Goal: Check status

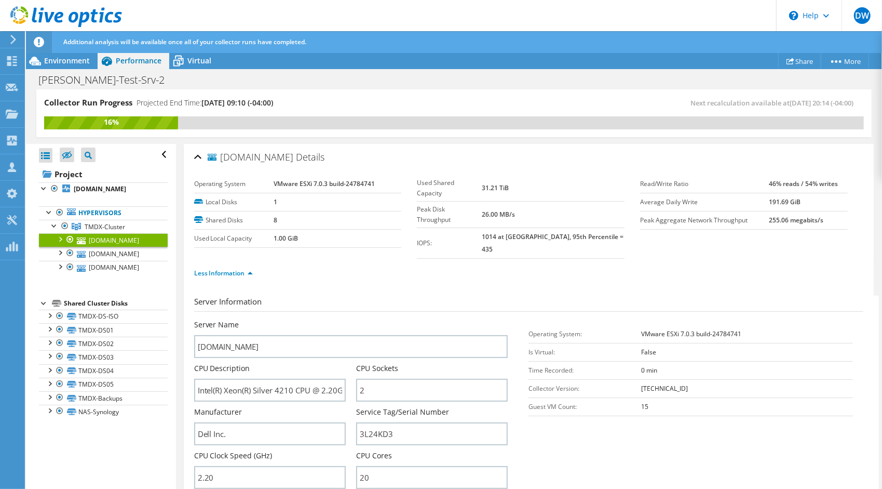
click at [18, 20] on icon at bounding box center [66, 16] width 112 height 21
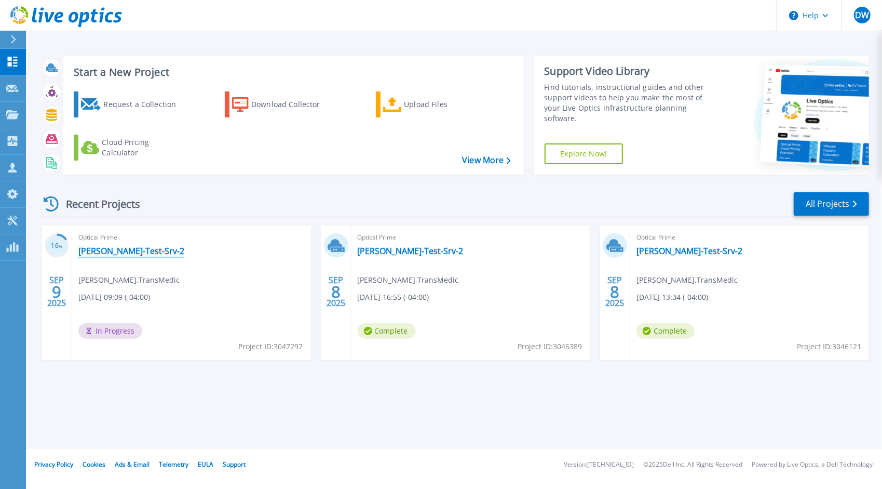
click at [108, 251] on link "[PERSON_NAME]-Test-Srv-2" at bounding box center [131, 251] width 106 height 10
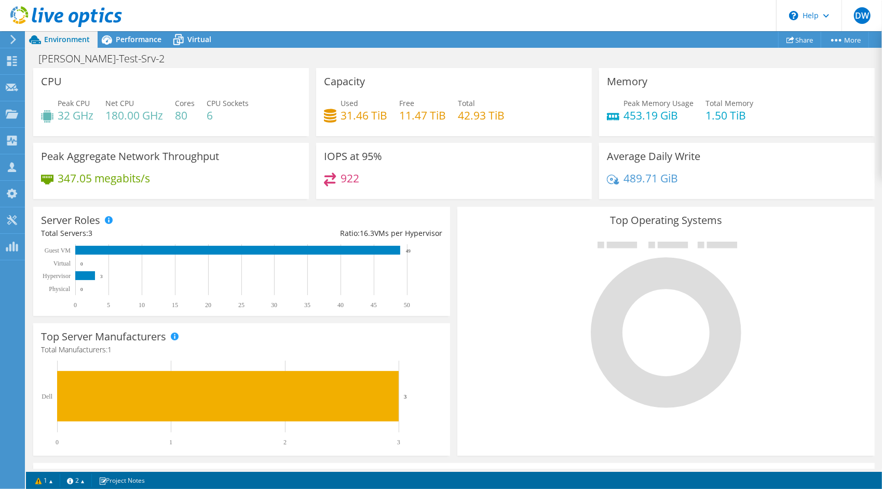
click at [18, 6] on icon at bounding box center [66, 16] width 112 height 21
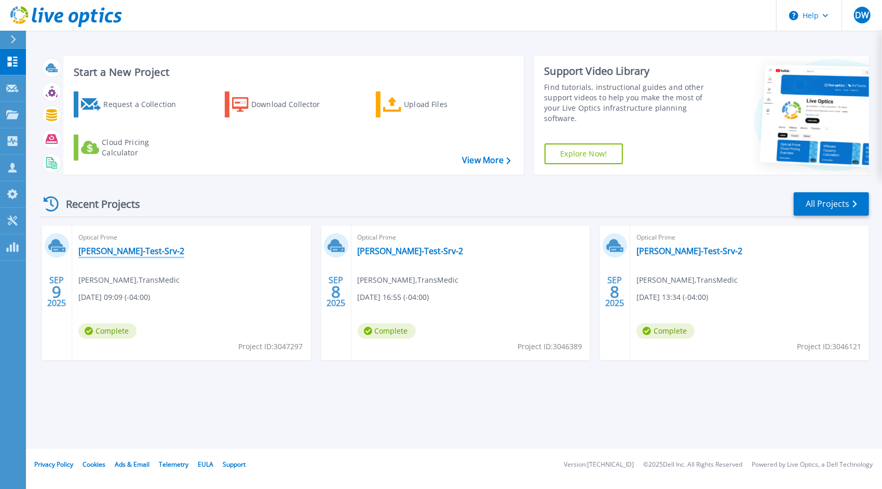
click at [111, 251] on link "[PERSON_NAME]-Test-Srv-2" at bounding box center [131, 251] width 106 height 10
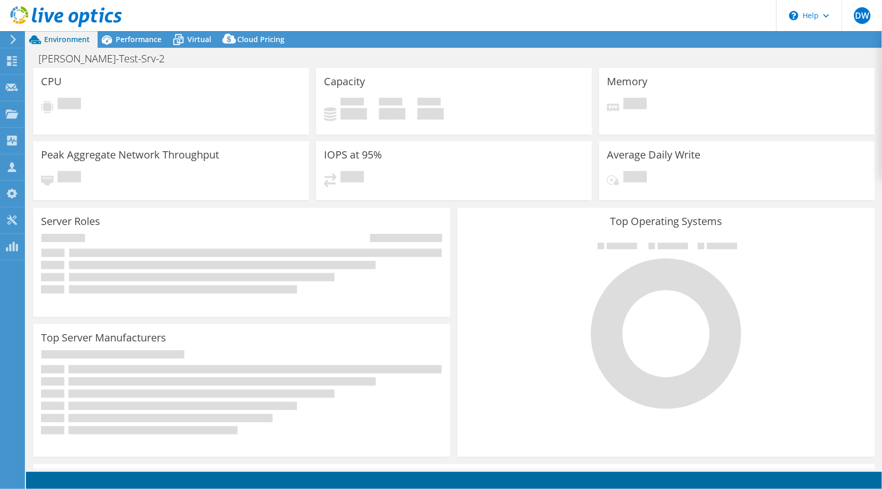
select select "USD"
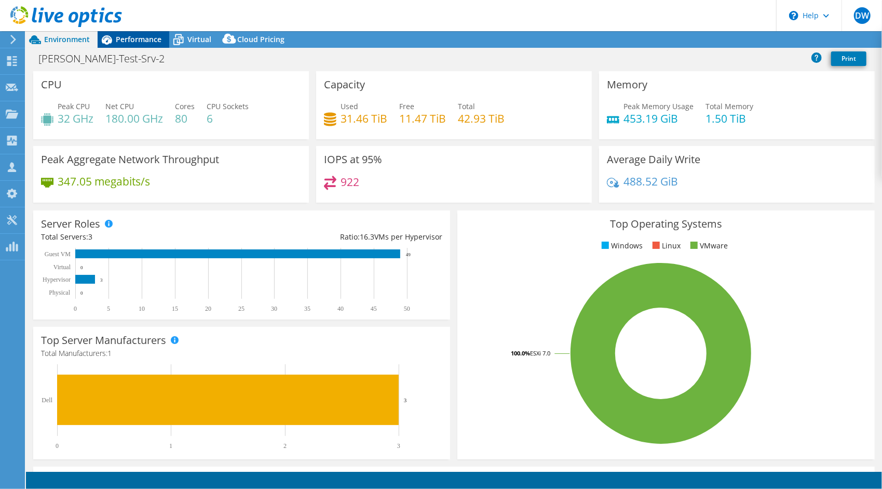
click at [137, 42] on span "Performance" at bounding box center [139, 39] width 46 height 10
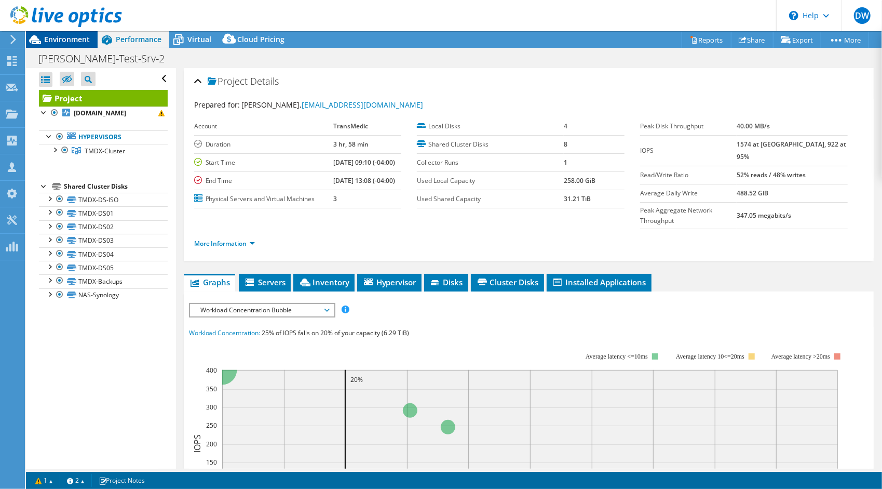
click at [72, 39] on span "Environment" at bounding box center [67, 39] width 46 height 10
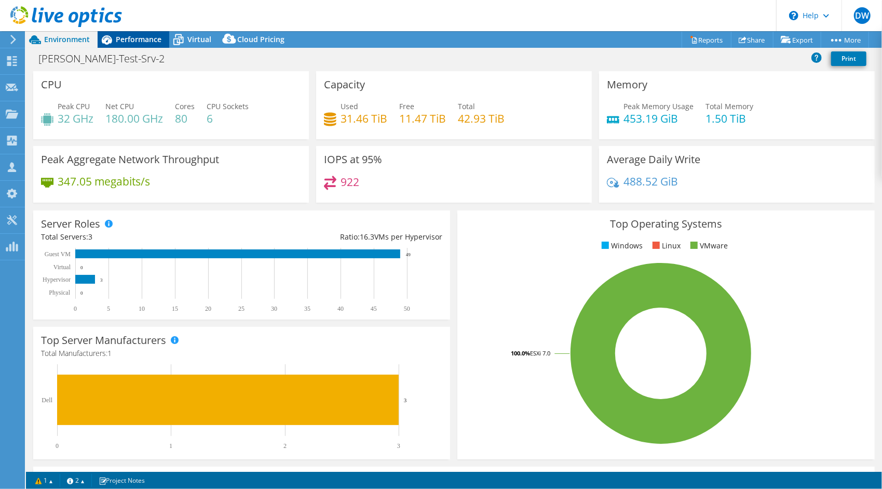
click at [117, 41] on span "Performance" at bounding box center [139, 39] width 46 height 10
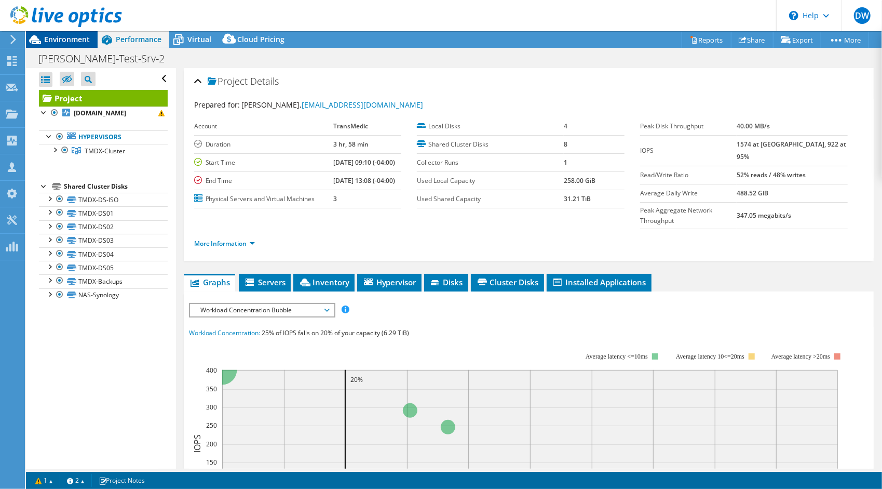
click at [69, 42] on span "Environment" at bounding box center [67, 39] width 46 height 10
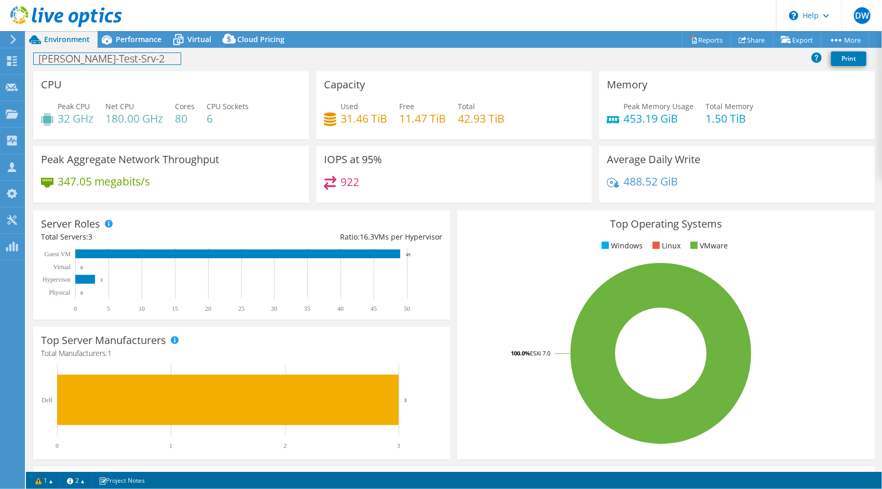
click at [128, 49] on div "[PERSON_NAME]-Test-Srv-2 Print" at bounding box center [454, 58] width 856 height 19
click at [133, 43] on span "Performance" at bounding box center [139, 39] width 46 height 10
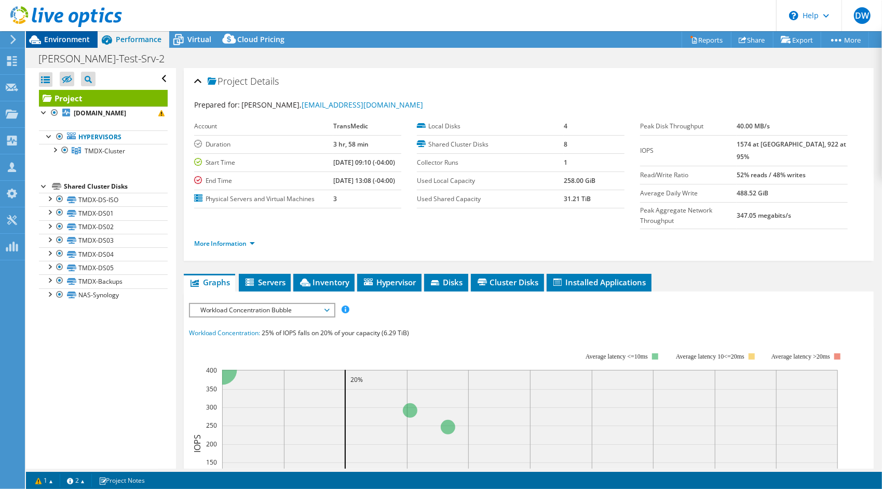
click at [54, 38] on span "Environment" at bounding box center [67, 39] width 46 height 10
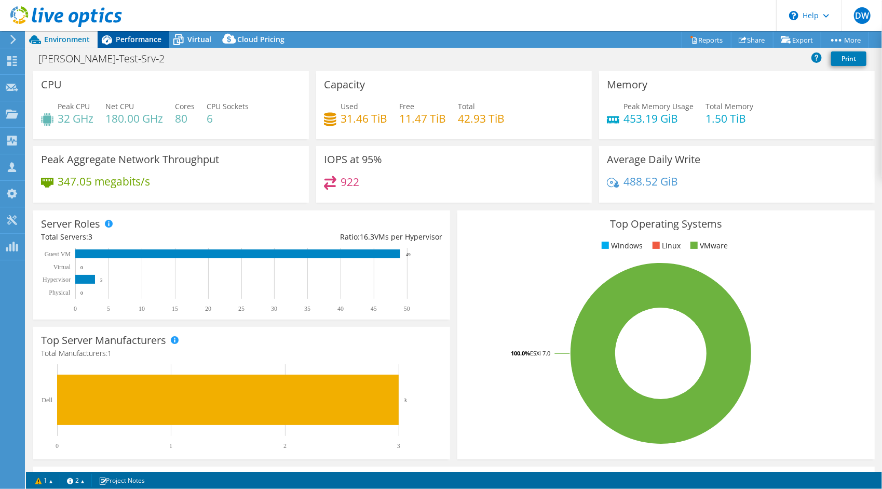
click at [125, 37] on span "Performance" at bounding box center [139, 39] width 46 height 10
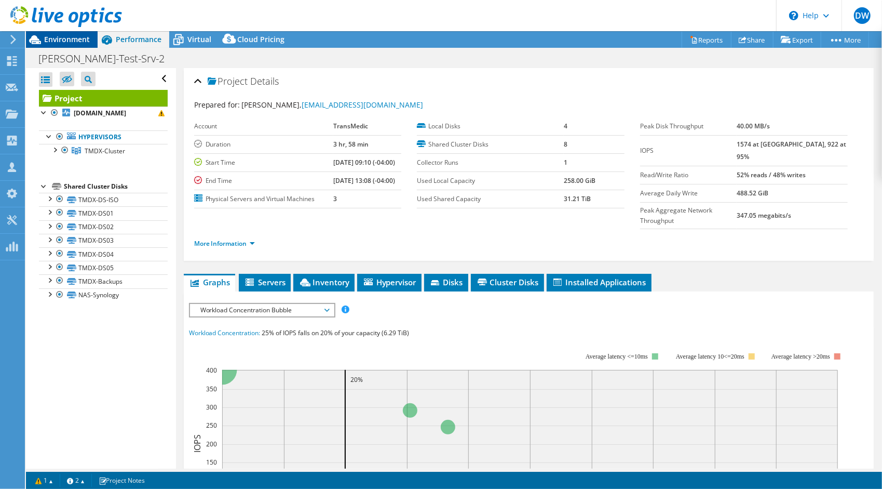
click at [68, 46] on div "Environment" at bounding box center [62, 39] width 72 height 17
